Goal: Check status: Check status

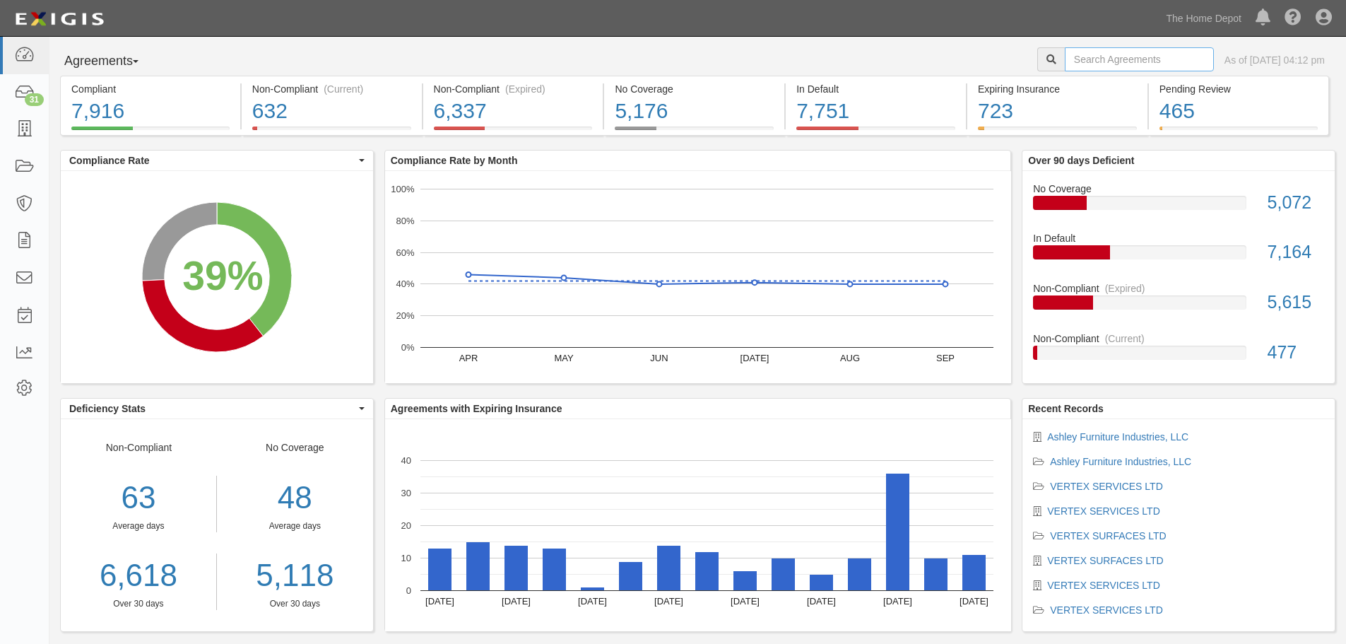
click at [1065, 63] on input "text" at bounding box center [1139, 59] width 149 height 24
type input "van"
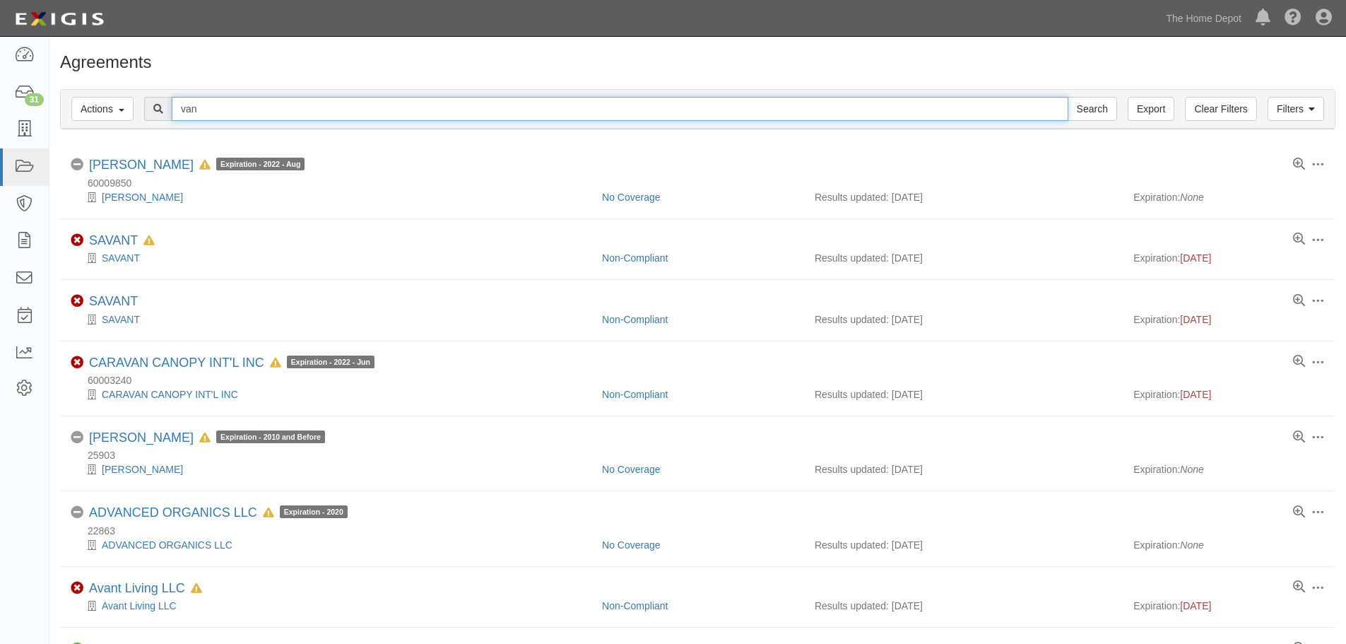
click at [222, 117] on input "van" at bounding box center [620, 109] width 897 height 24
type input "van machine"
click at [1068, 97] on input "Search" at bounding box center [1092, 109] width 49 height 24
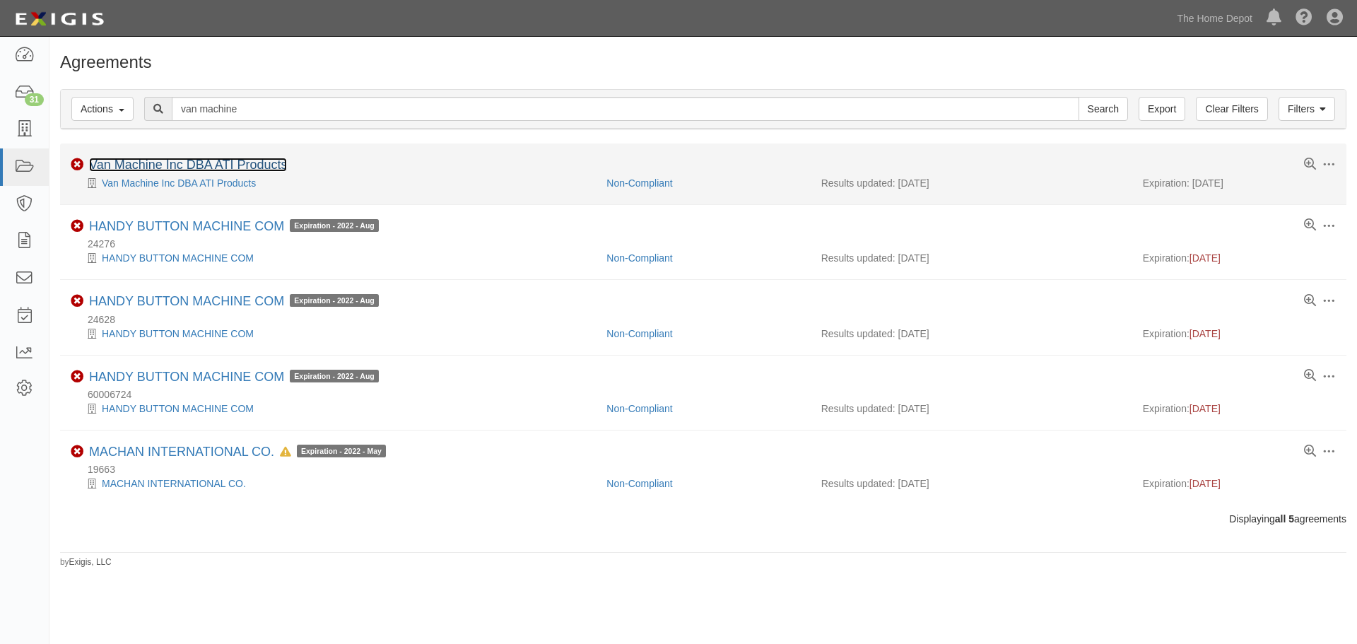
click at [218, 159] on link "Van Machine Inc DBA ATI Products" at bounding box center [188, 165] width 198 height 14
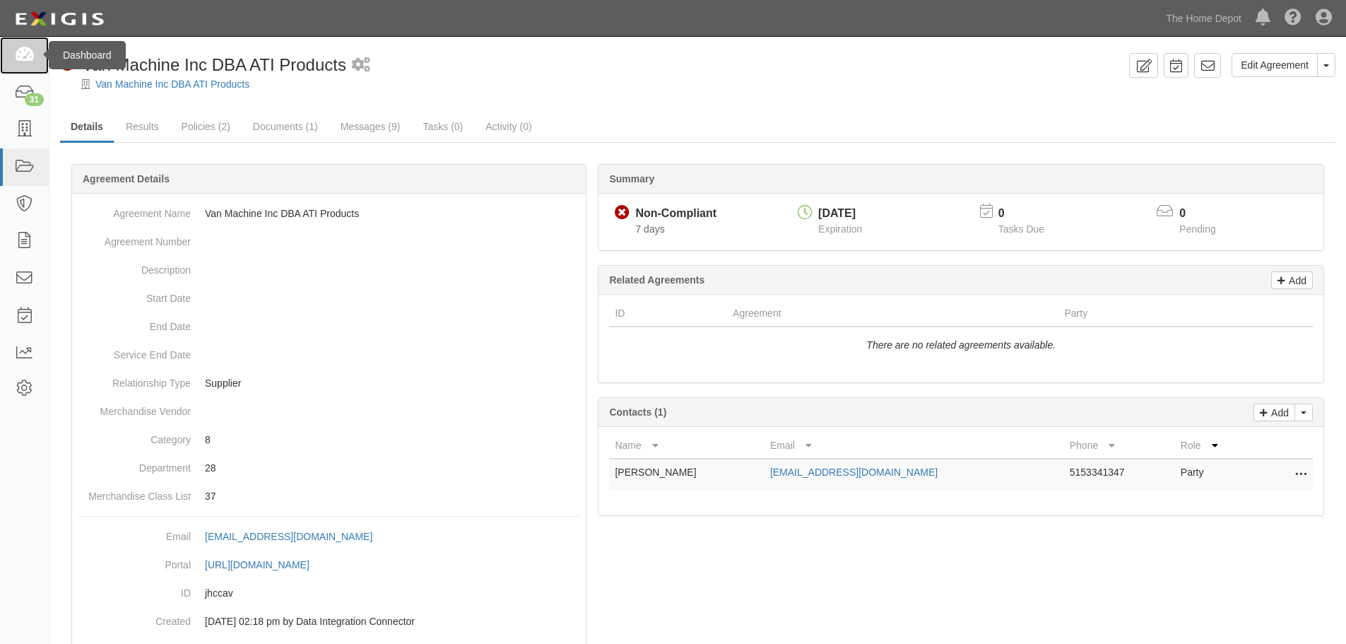
click at [30, 56] on icon at bounding box center [24, 55] width 20 height 16
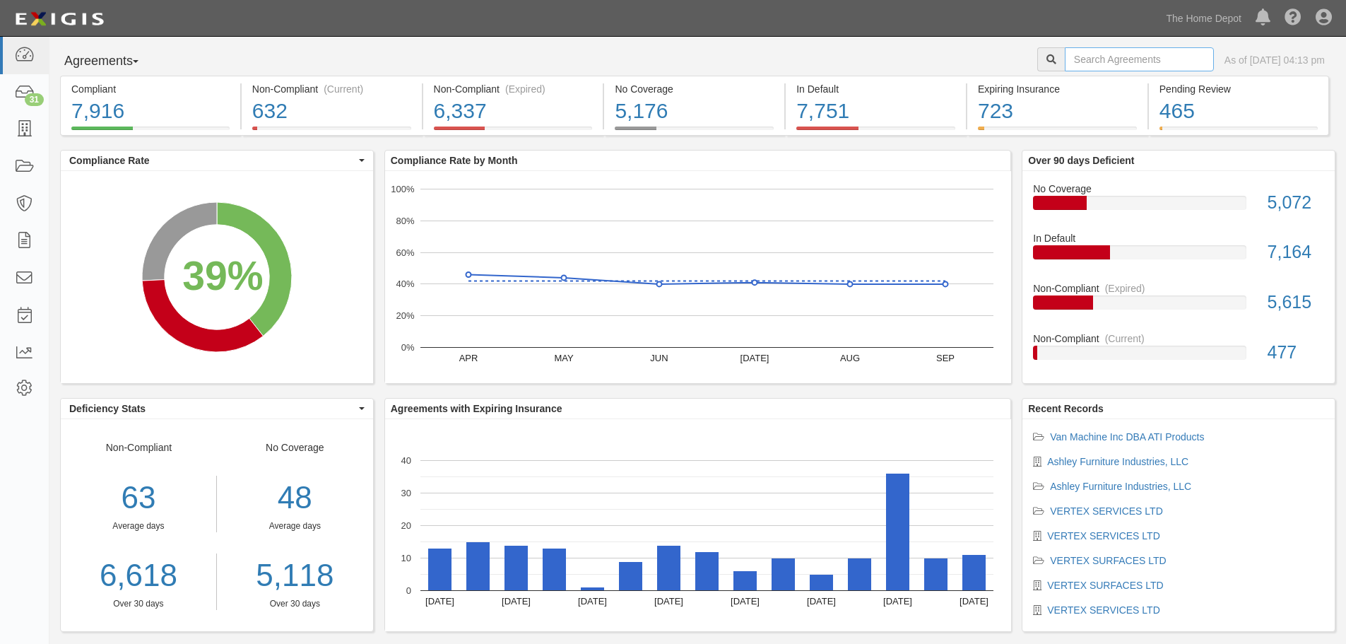
click at [1075, 64] on input "text" at bounding box center [1139, 59] width 149 height 24
type input "ATI products"
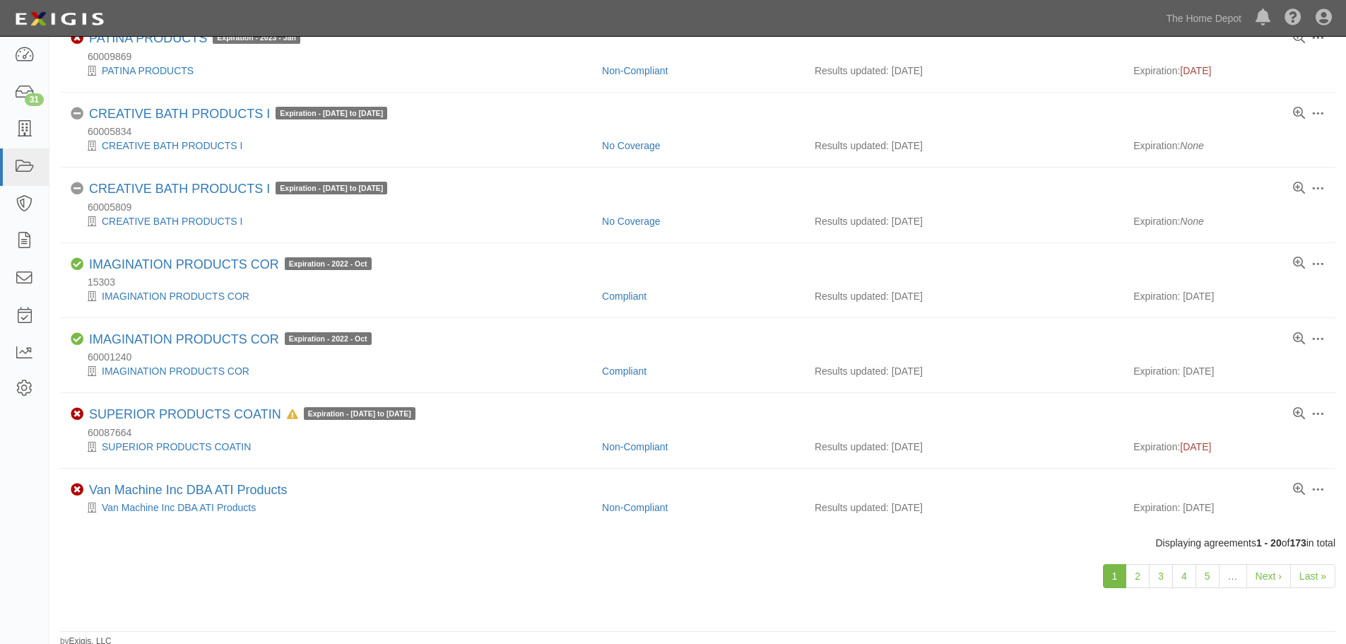
scroll to position [1079, 0]
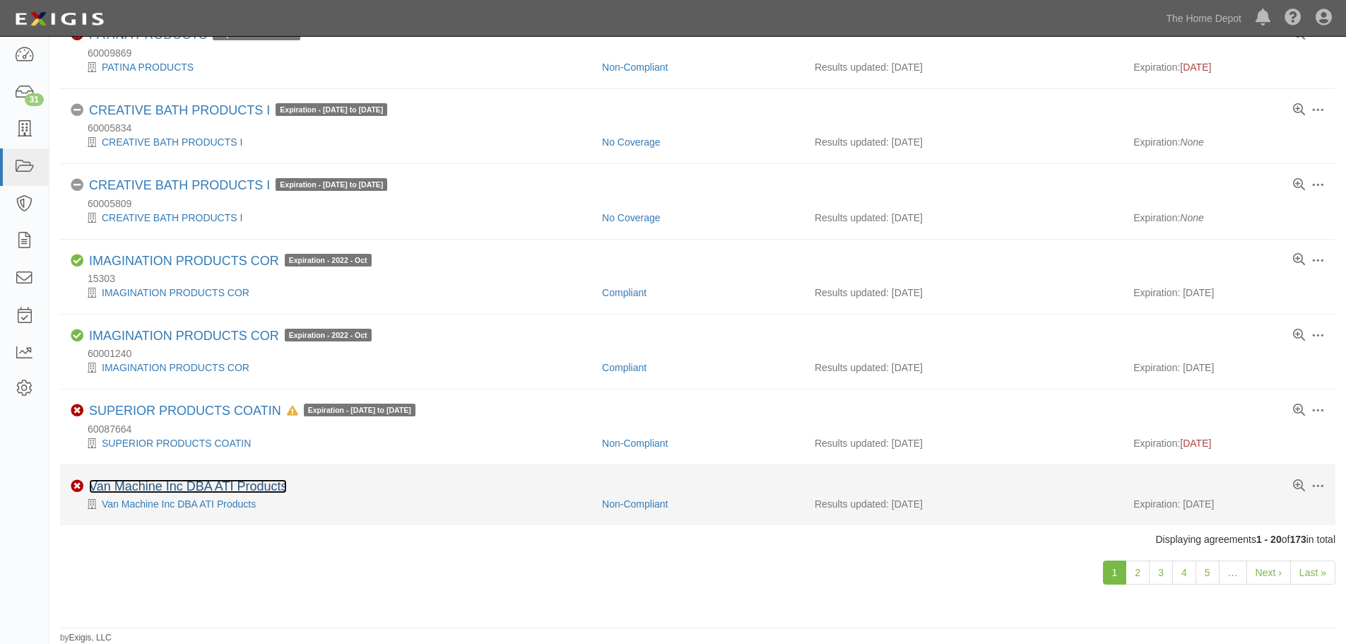
click at [181, 487] on link "Van Machine Inc DBA ATI Products" at bounding box center [188, 486] width 198 height 14
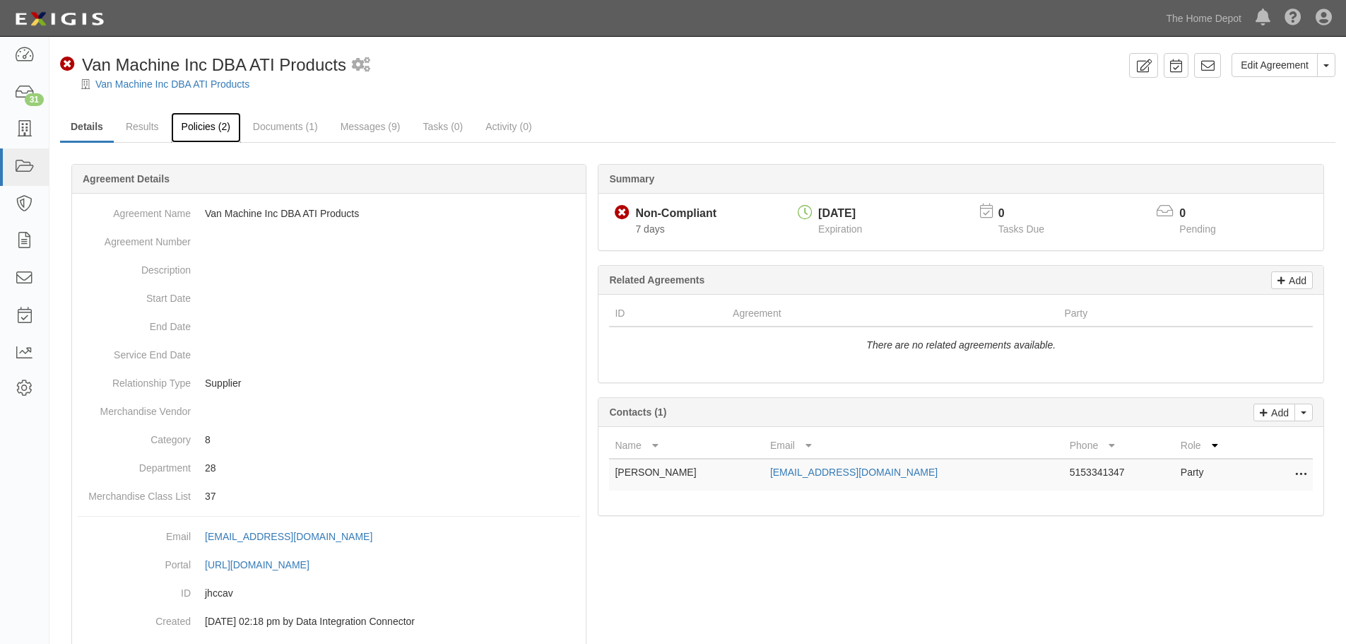
click at [194, 120] on link "Policies (2)" at bounding box center [206, 127] width 70 height 30
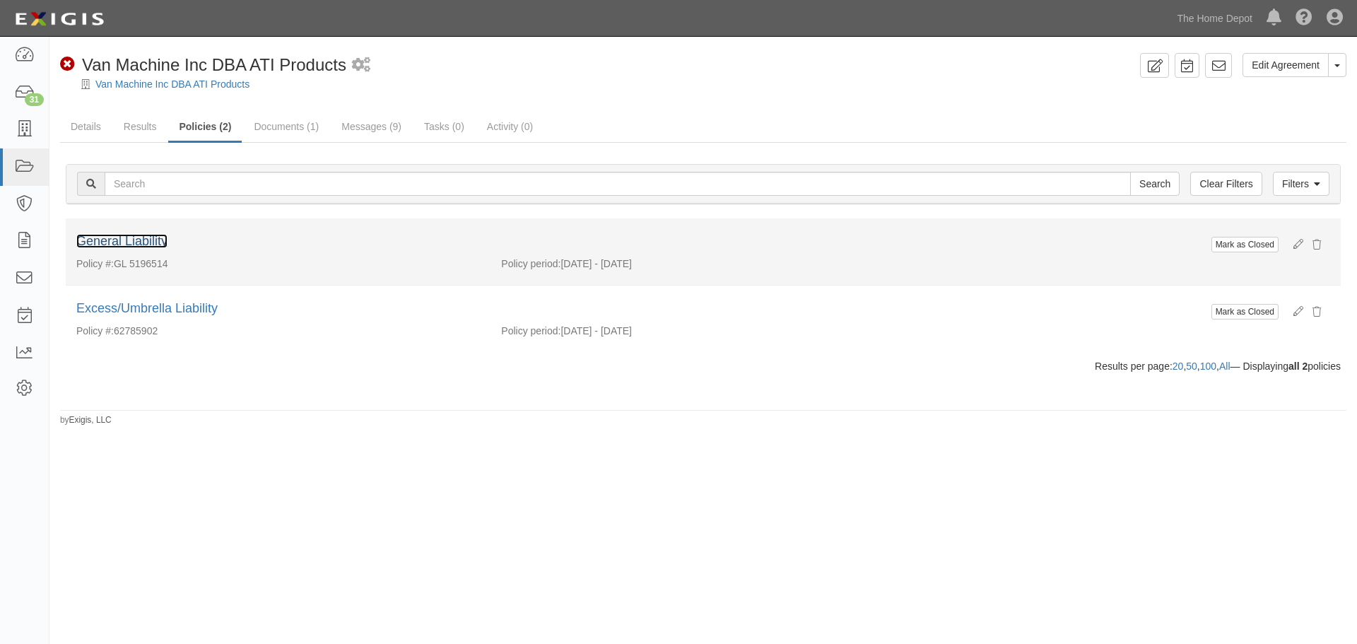
click at [146, 236] on link "General Liability" at bounding box center [121, 241] width 91 height 14
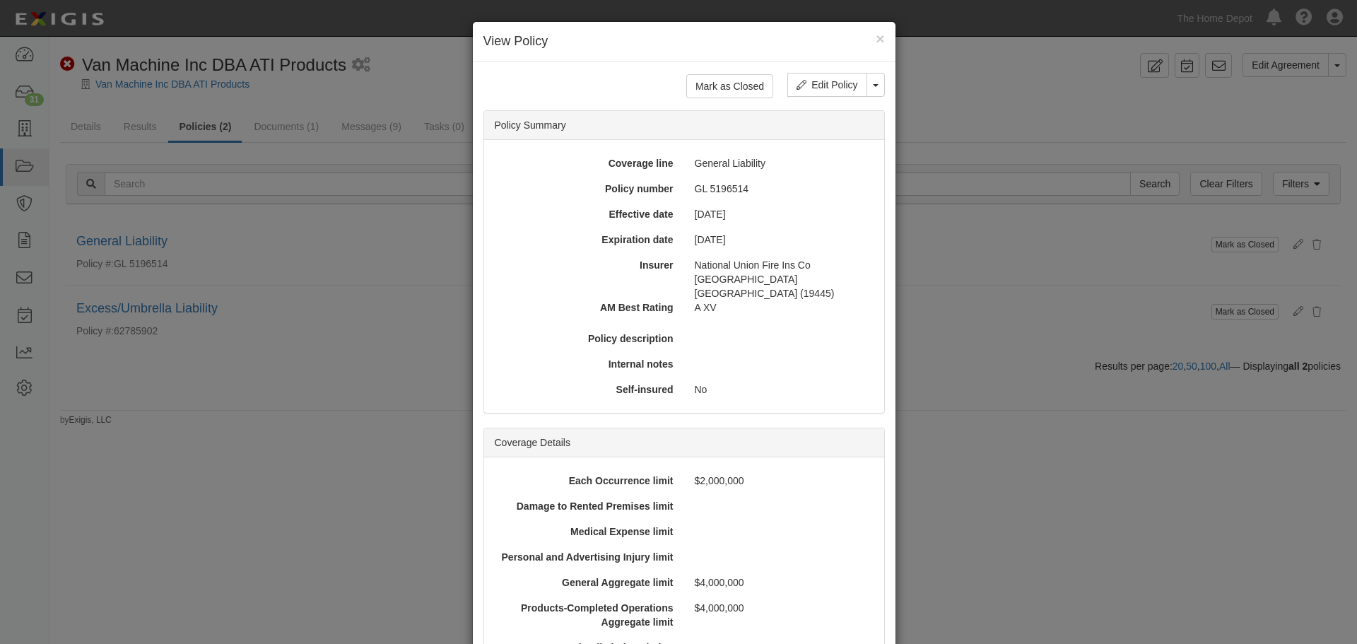
click at [881, 42] on div "× View Policy" at bounding box center [684, 42] width 423 height 40
click at [876, 38] on button "×" at bounding box center [880, 38] width 8 height 15
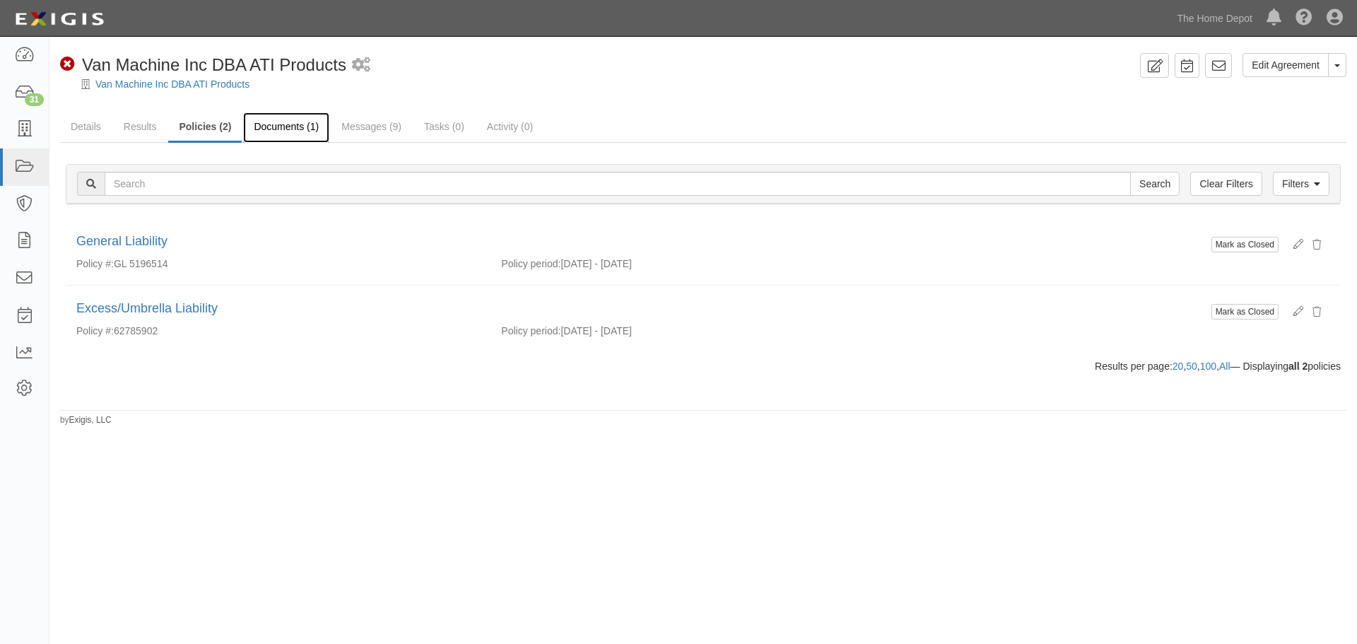
click at [298, 127] on link "Documents (1)" at bounding box center [286, 127] width 86 height 30
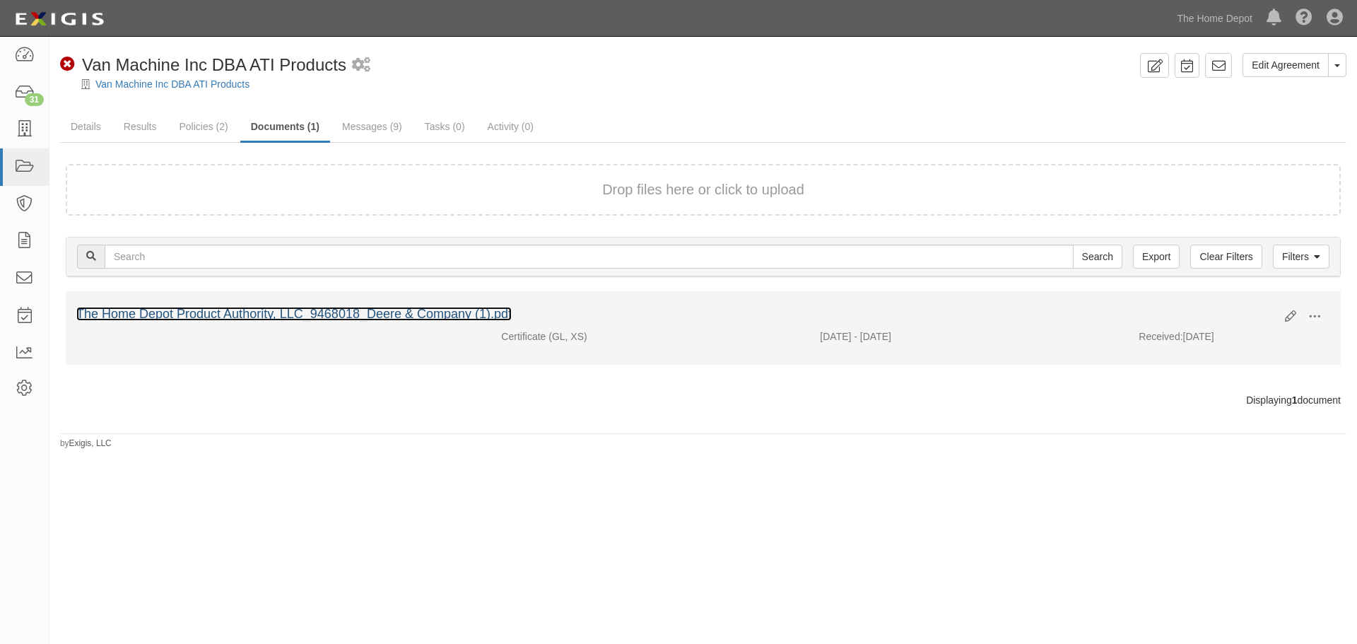
click at [289, 316] on link "The Home Depot Product Authority, LLC_9468018_Deere & Company (1).pdf" at bounding box center [293, 314] width 435 height 14
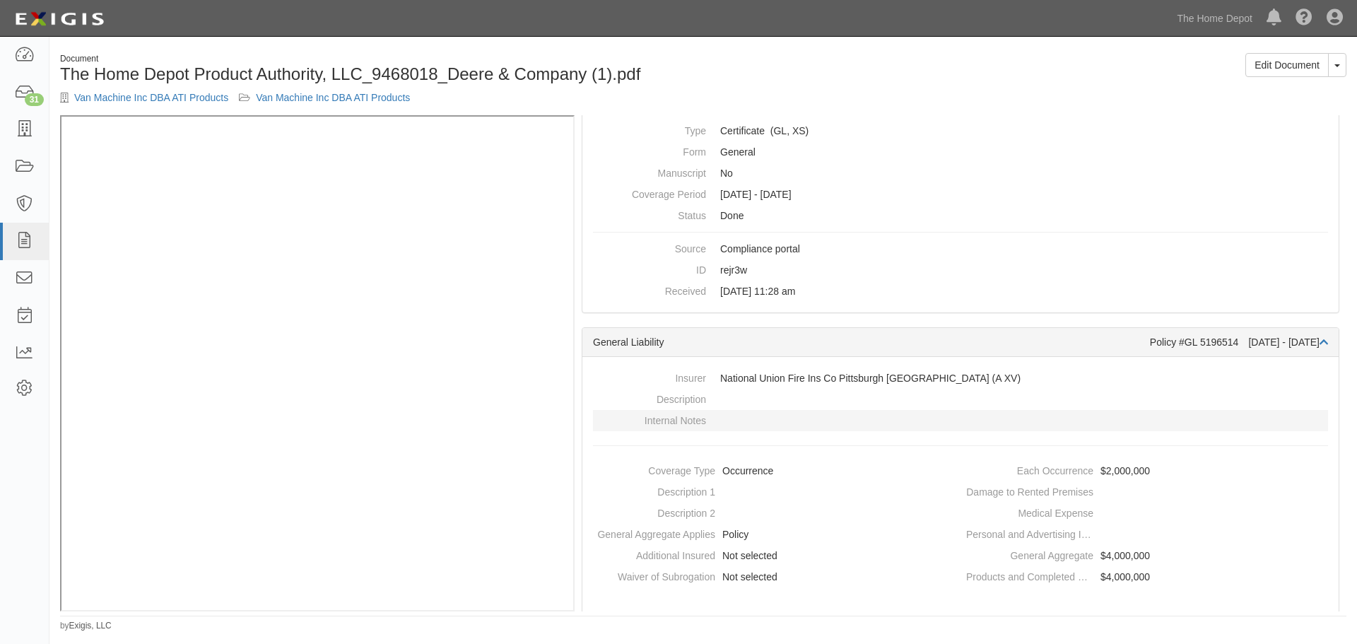
scroll to position [212, 0]
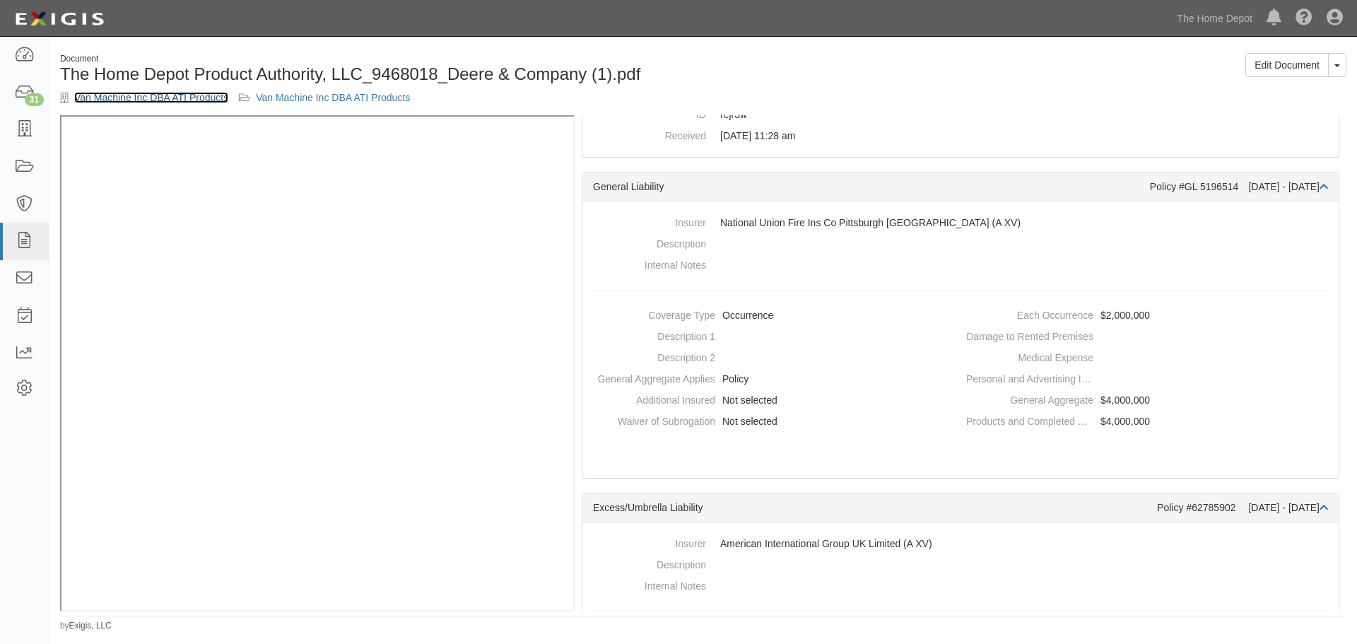
click at [178, 95] on link "Van Machine Inc DBA ATI Products" at bounding box center [151, 97] width 154 height 11
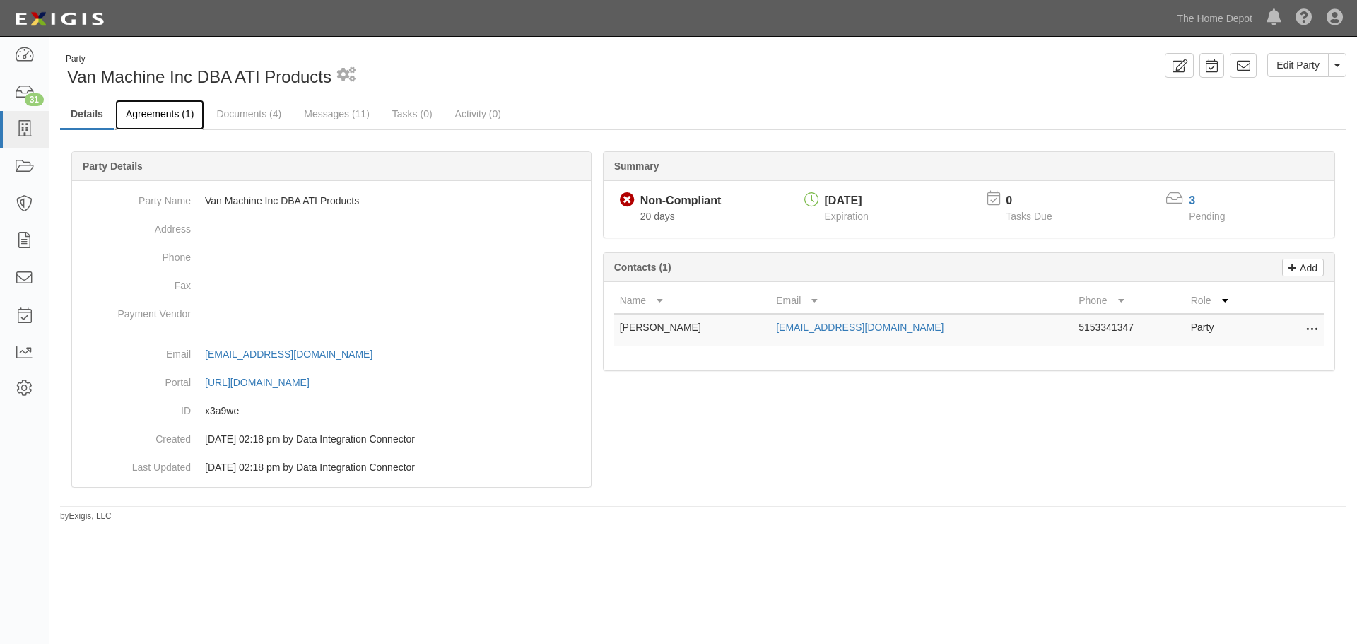
click at [181, 115] on link "Agreements (1)" at bounding box center [159, 115] width 89 height 30
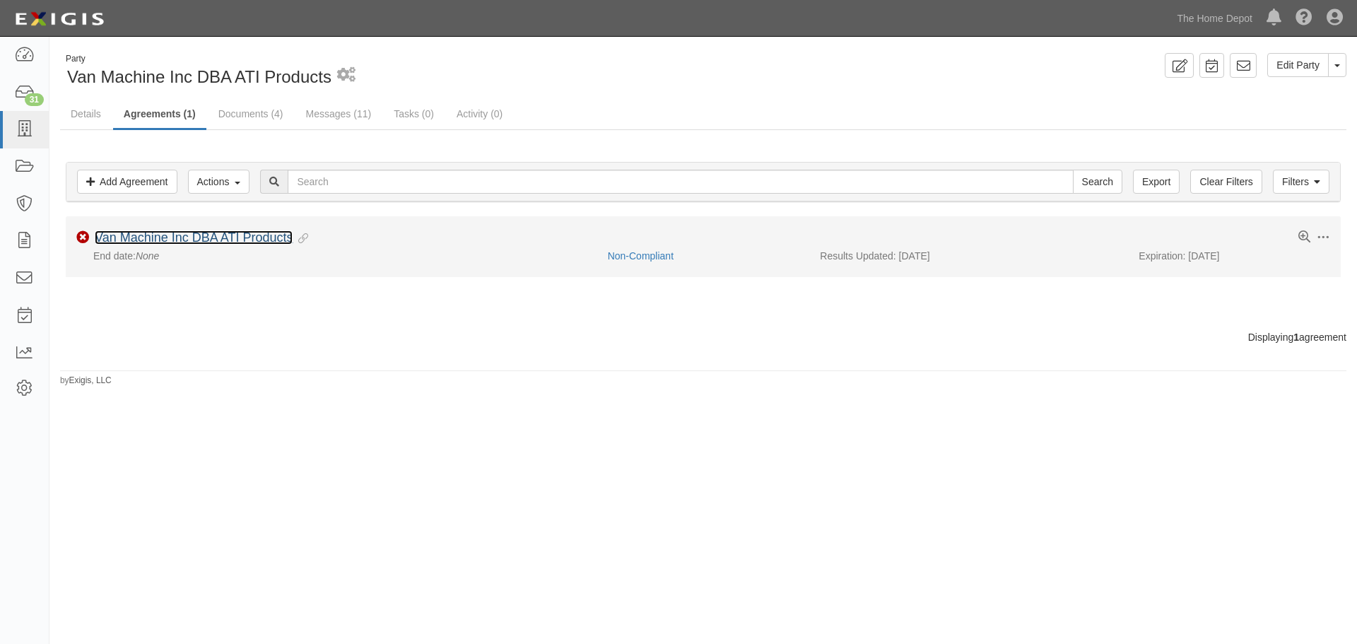
click at [210, 233] on link "Van Machine Inc DBA ATI Products" at bounding box center [194, 237] width 198 height 14
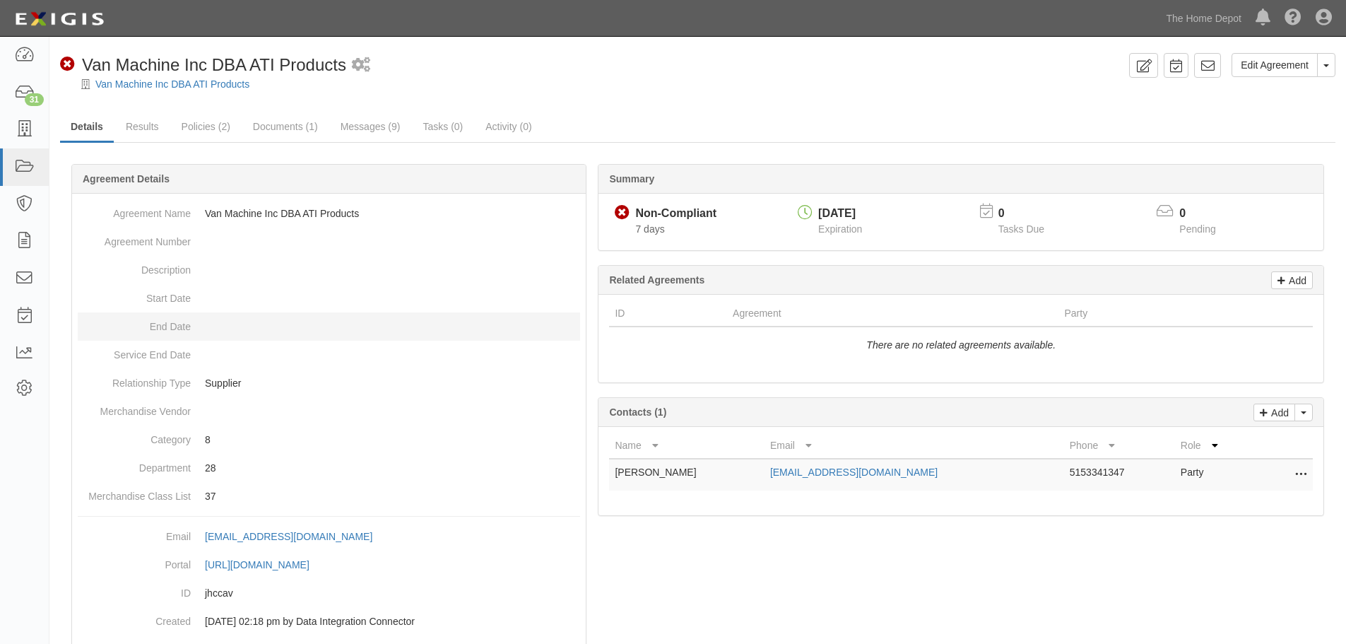
scroll to position [61, 0]
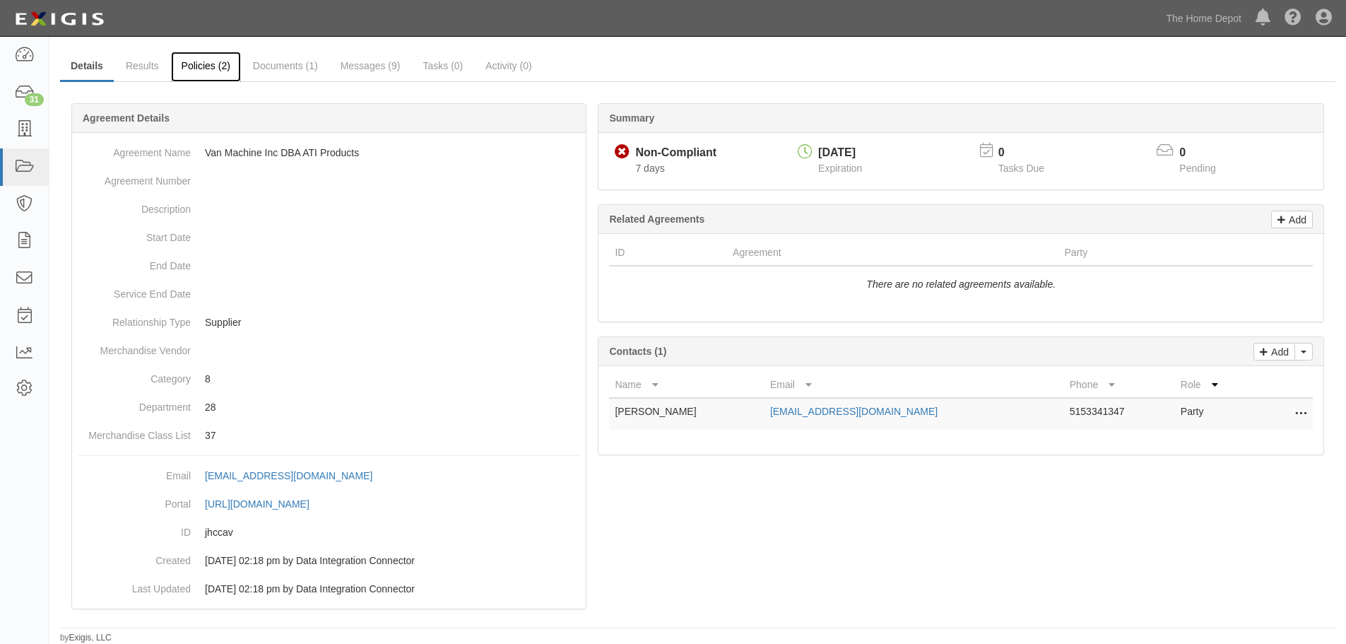
click at [217, 67] on link "Policies (2)" at bounding box center [206, 67] width 70 height 30
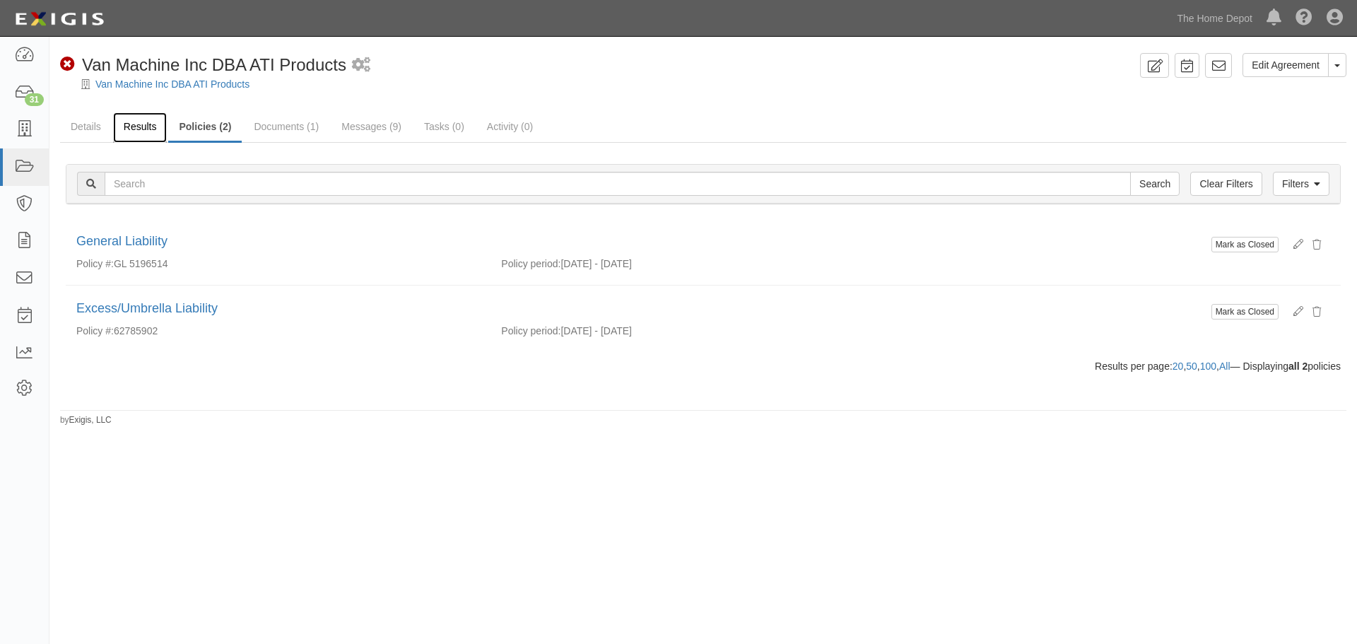
click at [141, 121] on link "Results" at bounding box center [140, 127] width 54 height 30
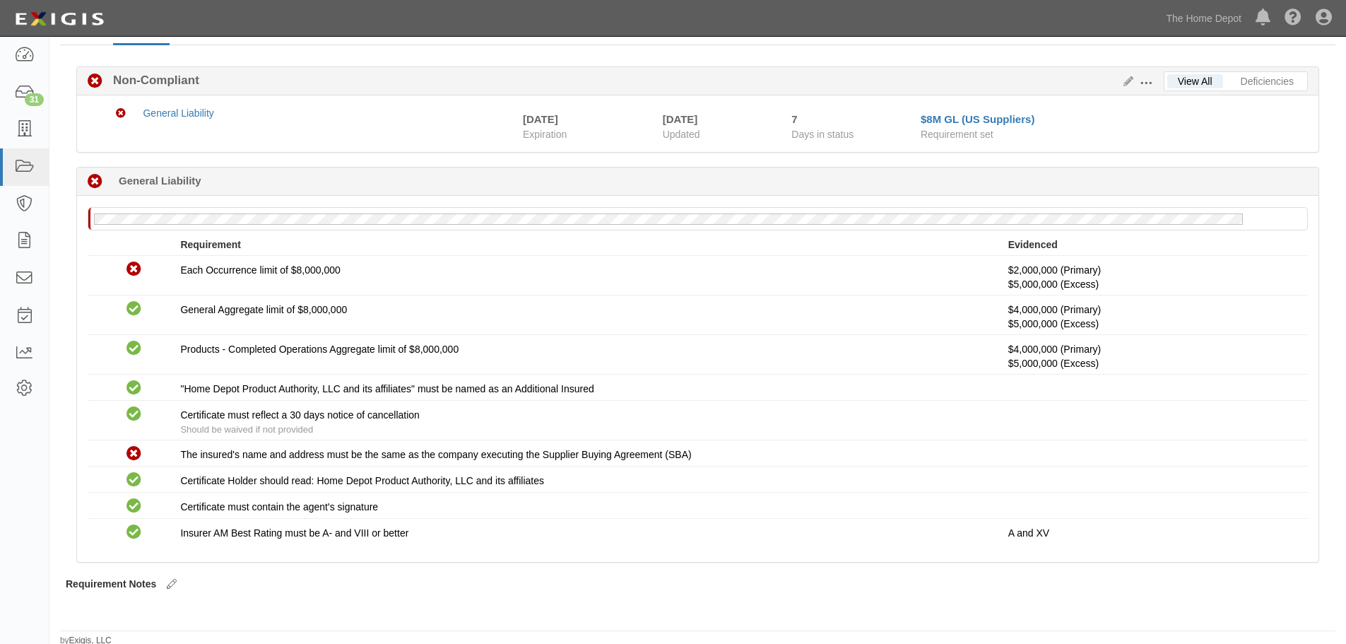
scroll to position [100, 0]
